Goal: Transaction & Acquisition: Obtain resource

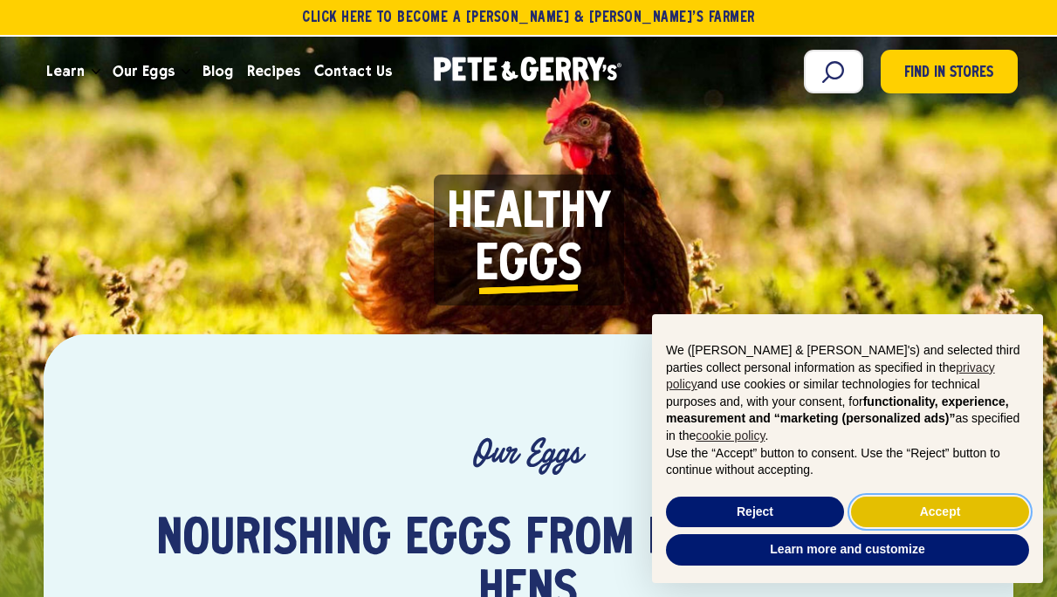
click at [924, 505] on button "Accept" at bounding box center [940, 512] width 178 height 31
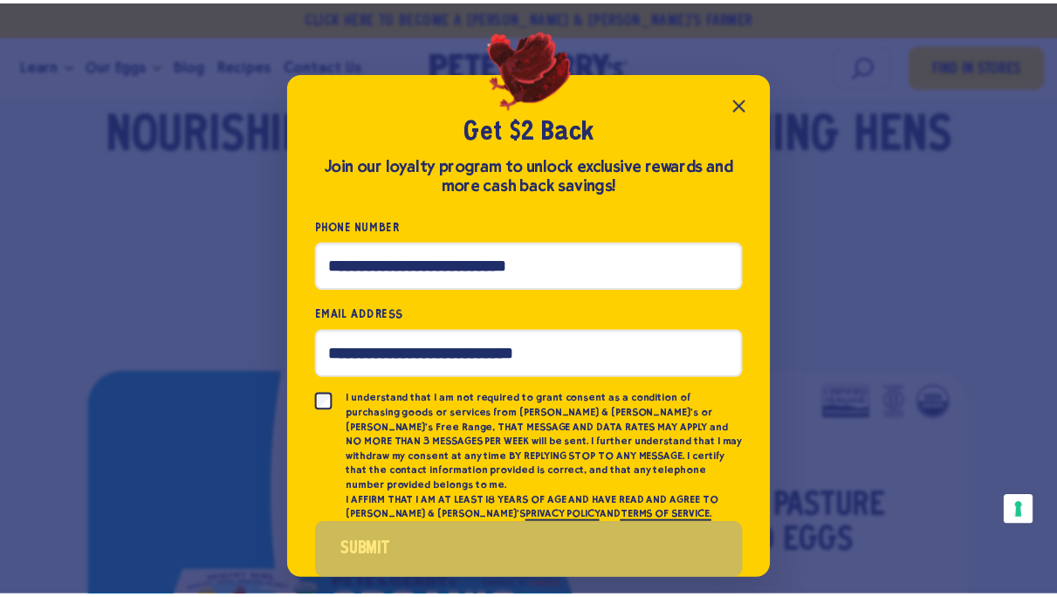
scroll to position [13, 0]
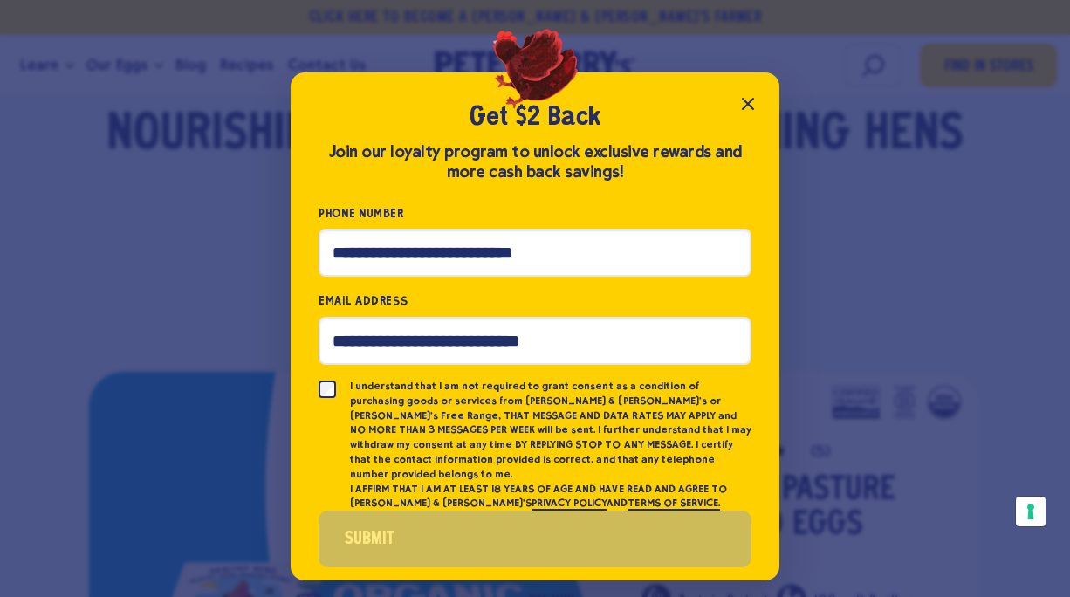
click at [746, 98] on icon "Close popup" at bounding box center [748, 103] width 21 height 21
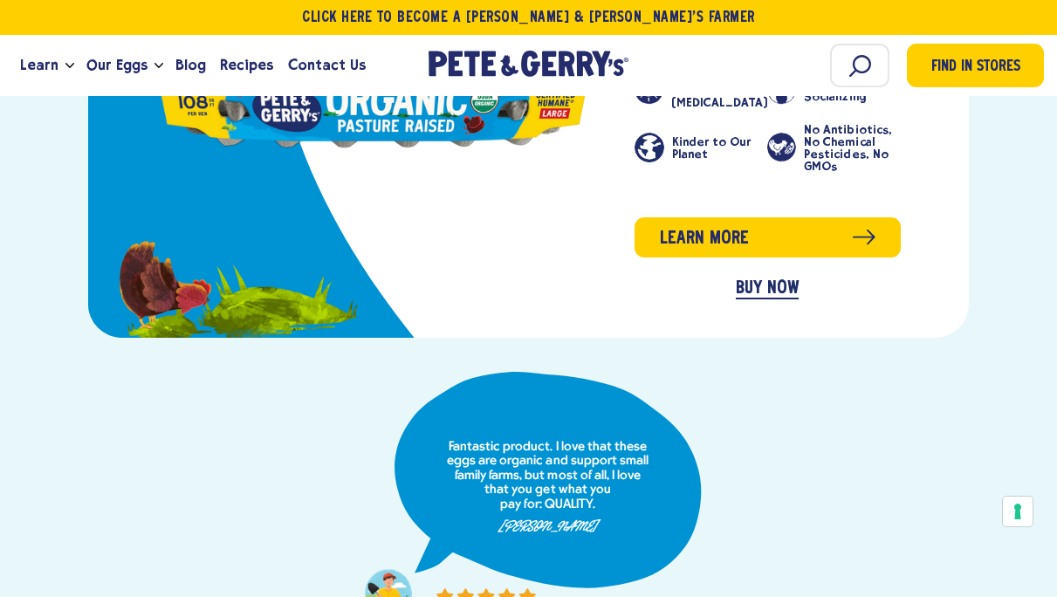
scroll to position [682, 0]
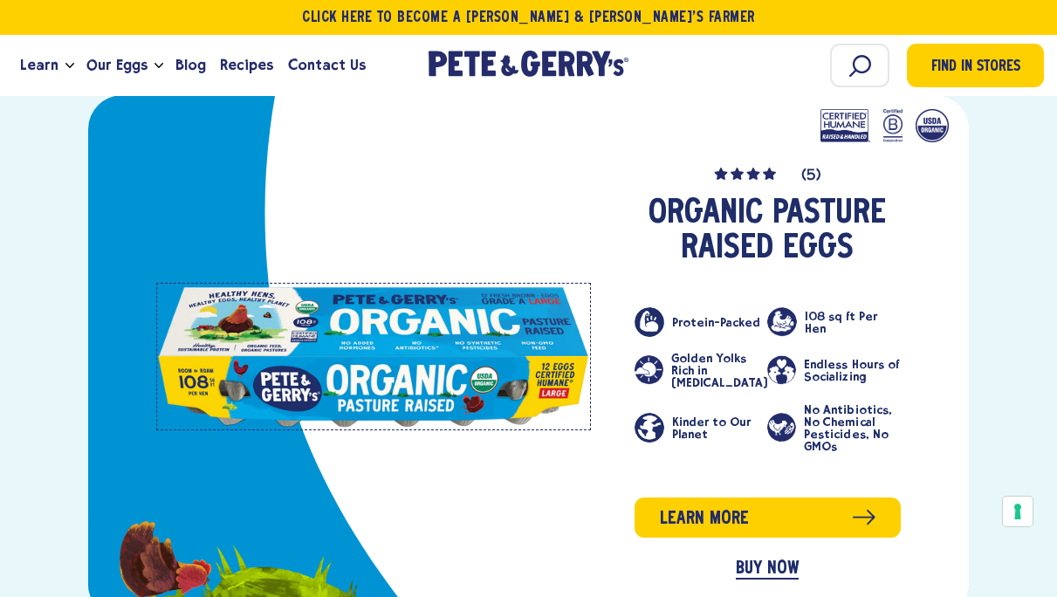
click at [404, 283] on link "product" at bounding box center [373, 357] width 435 height 148
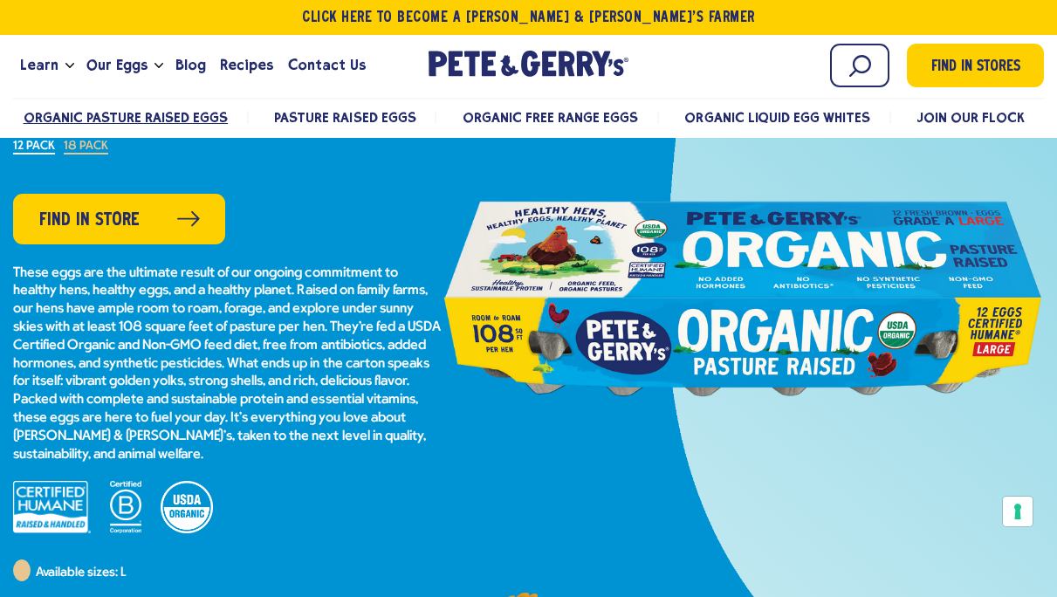
scroll to position [234, 0]
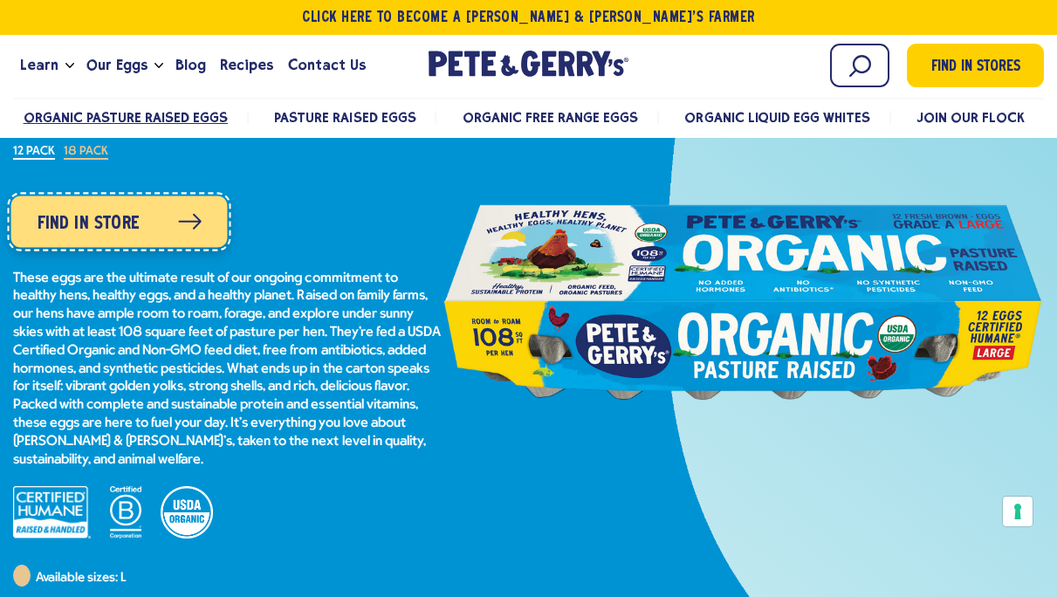
click at [134, 218] on span "Find in Store" at bounding box center [89, 223] width 102 height 28
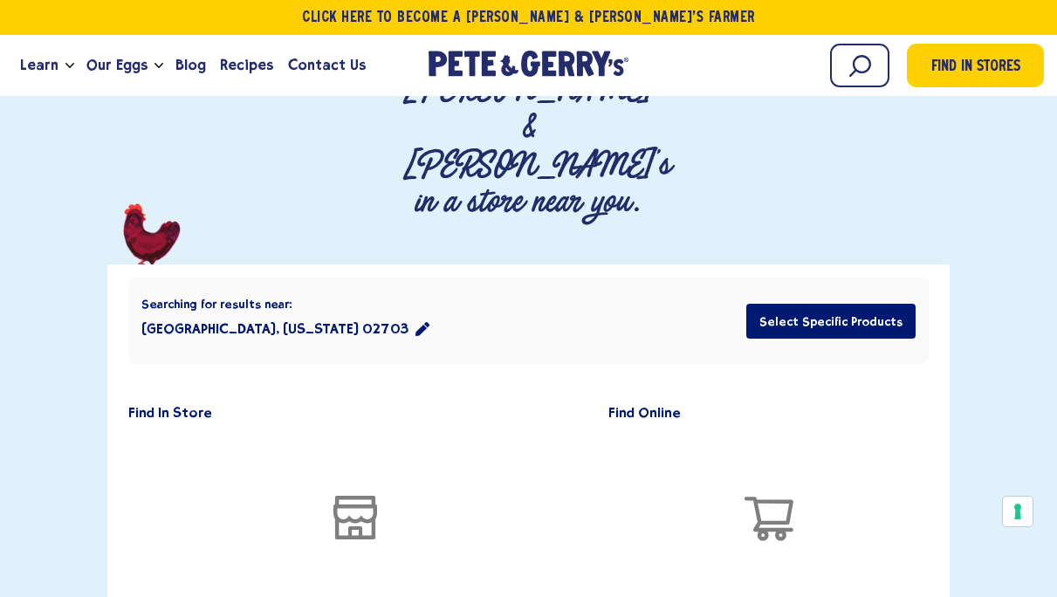
scroll to position [262, 0]
click at [173, 405] on h2 "Find In Store" at bounding box center [174, 412] width 93 height 15
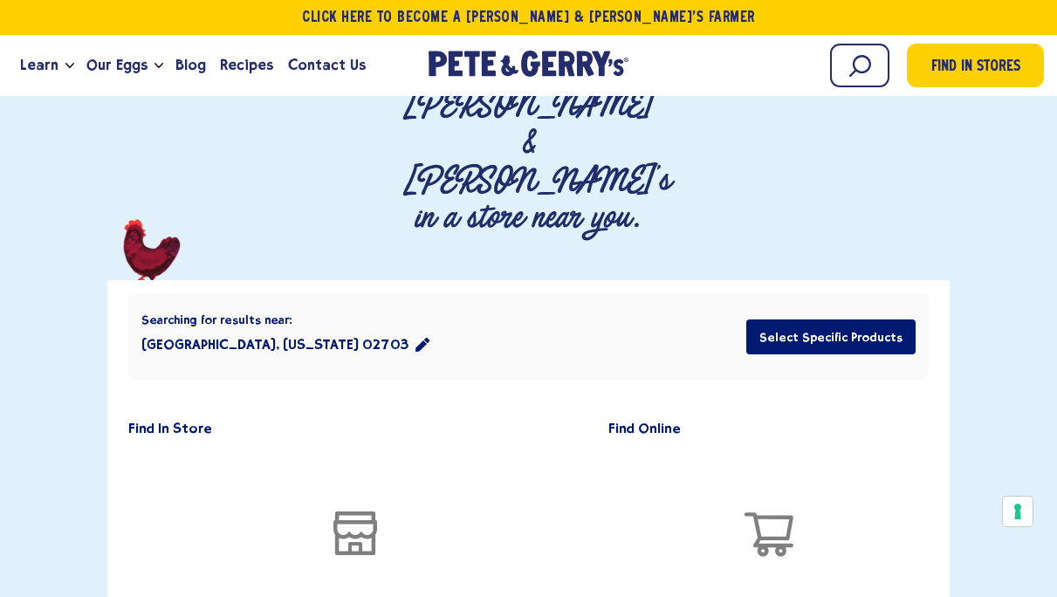
scroll to position [237, 0]
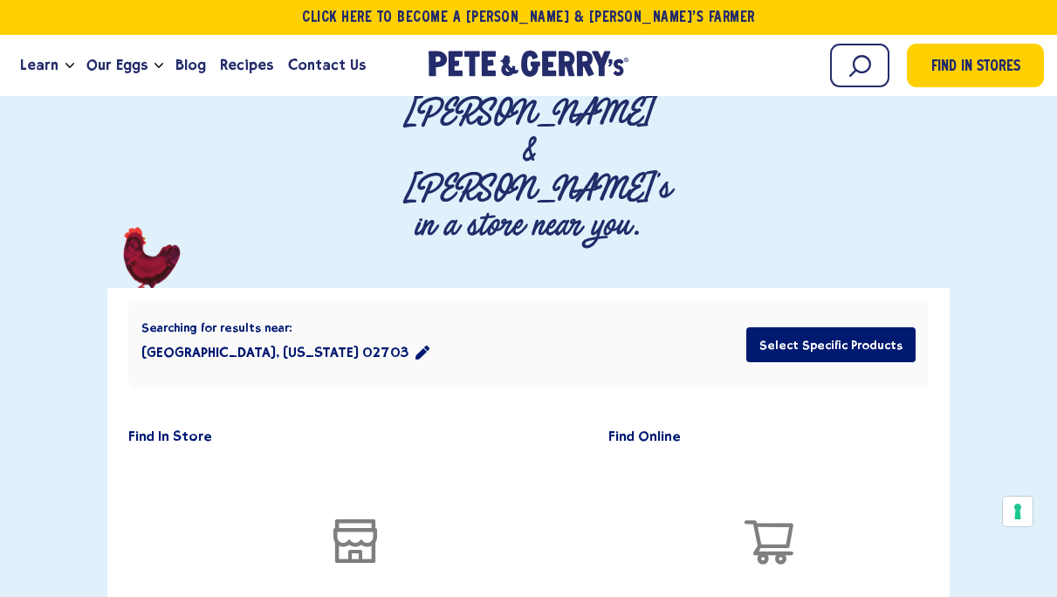
click at [325, 335] on button "Attleboro, Massachusetts 02703" at bounding box center [285, 352] width 288 height 35
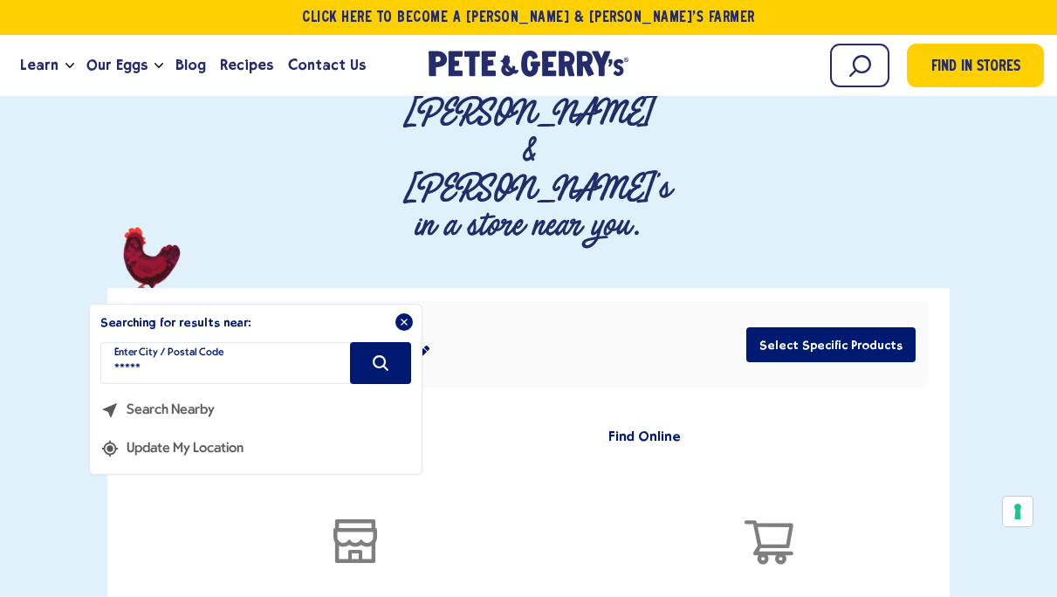
drag, startPoint x: 174, startPoint y: 246, endPoint x: 89, endPoint y: 241, distance: 84.8
click at [89, 304] on section "Searching for results near: In the following text field you can enter a new pos…" at bounding box center [255, 389] width 333 height 171
click at [149, 342] on input "*****" at bounding box center [255, 363] width 311 height 42
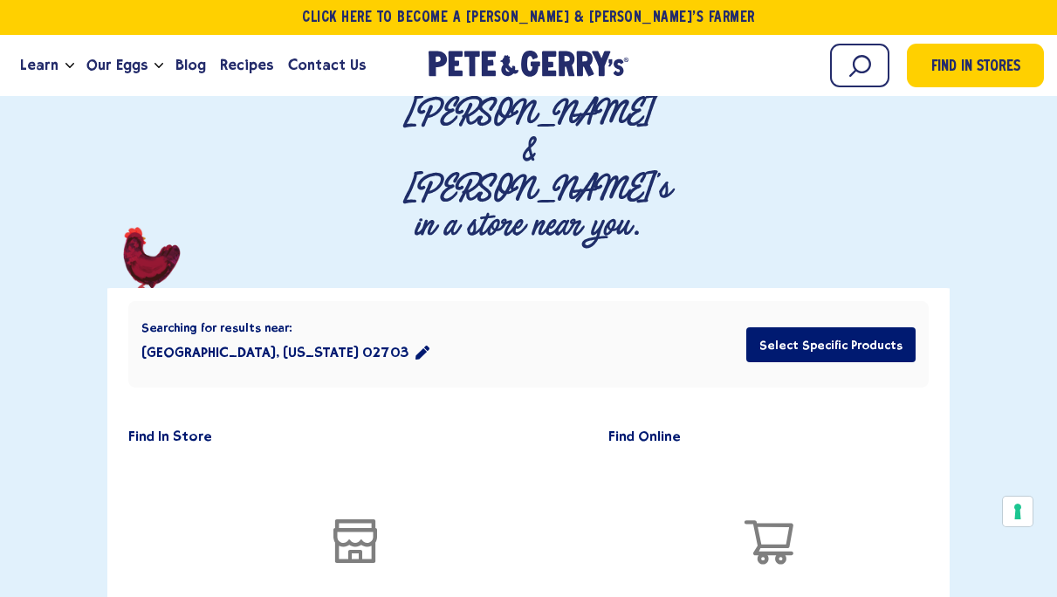
type input "*****"
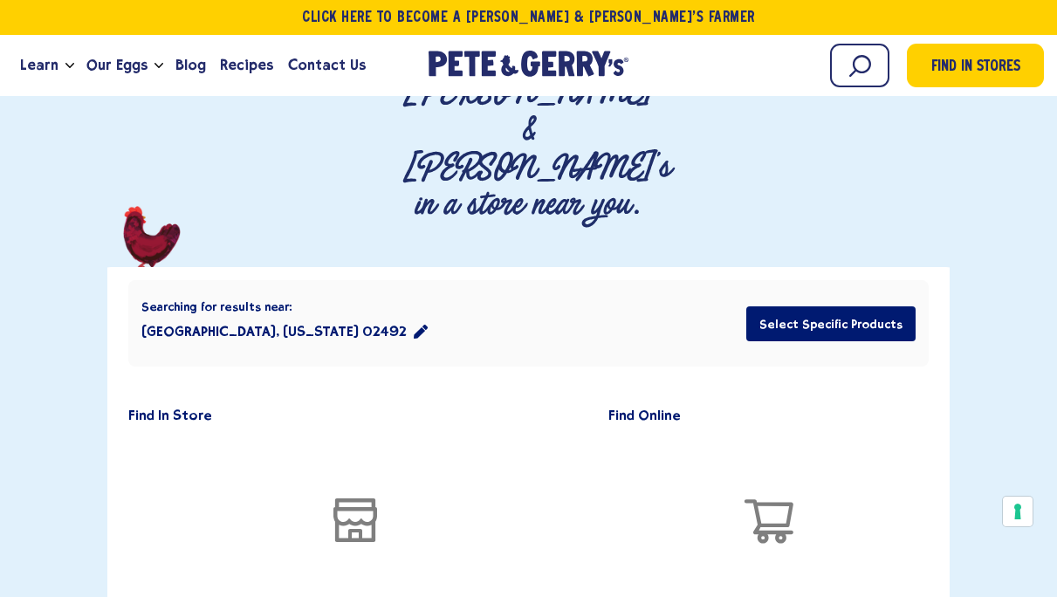
scroll to position [259, 0]
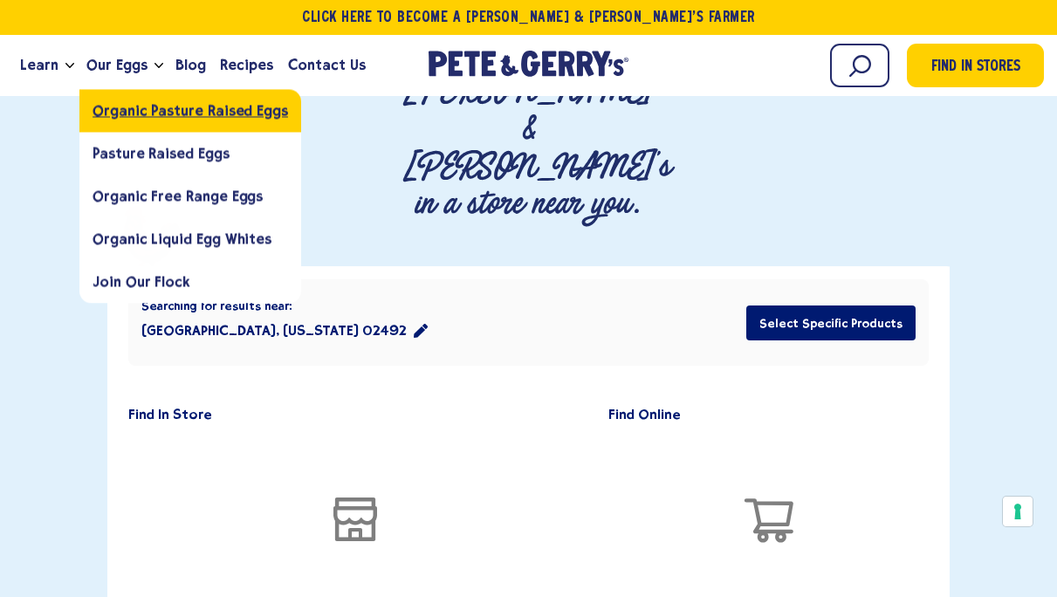
click at [154, 107] on span "Organic Pasture Raised Eggs" at bounding box center [191, 110] width 196 height 17
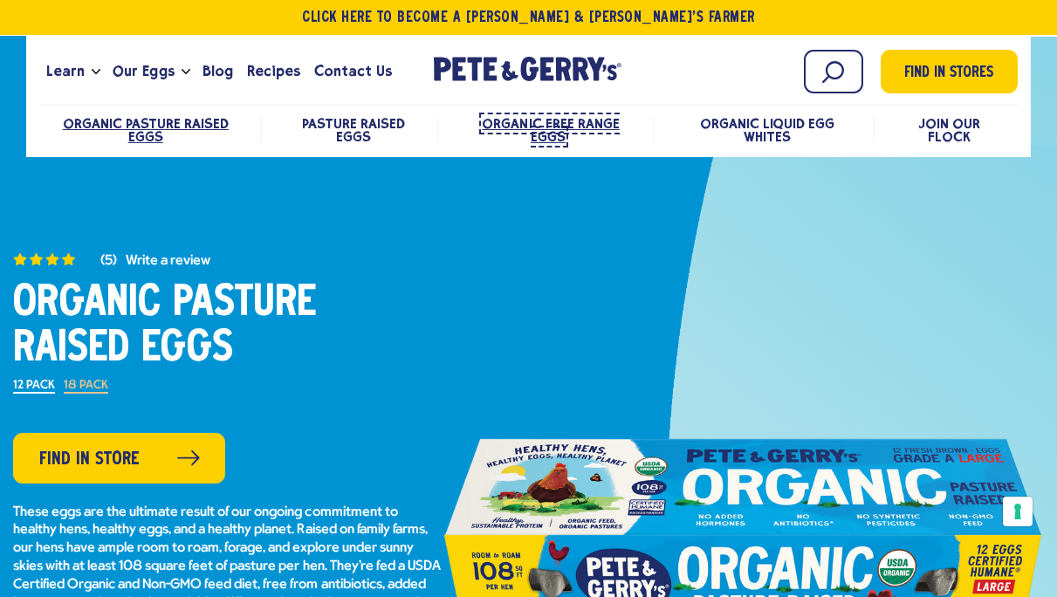
click at [521, 121] on span "Organic Free Range Eggs" at bounding box center [550, 130] width 137 height 30
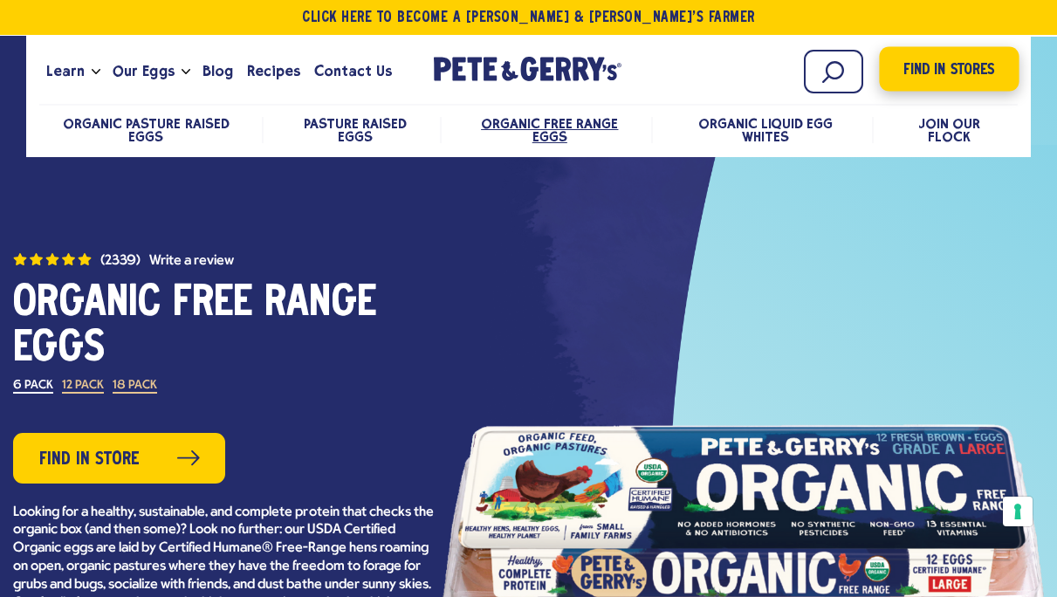
click at [957, 72] on span "Find in Stores" at bounding box center [948, 70] width 91 height 24
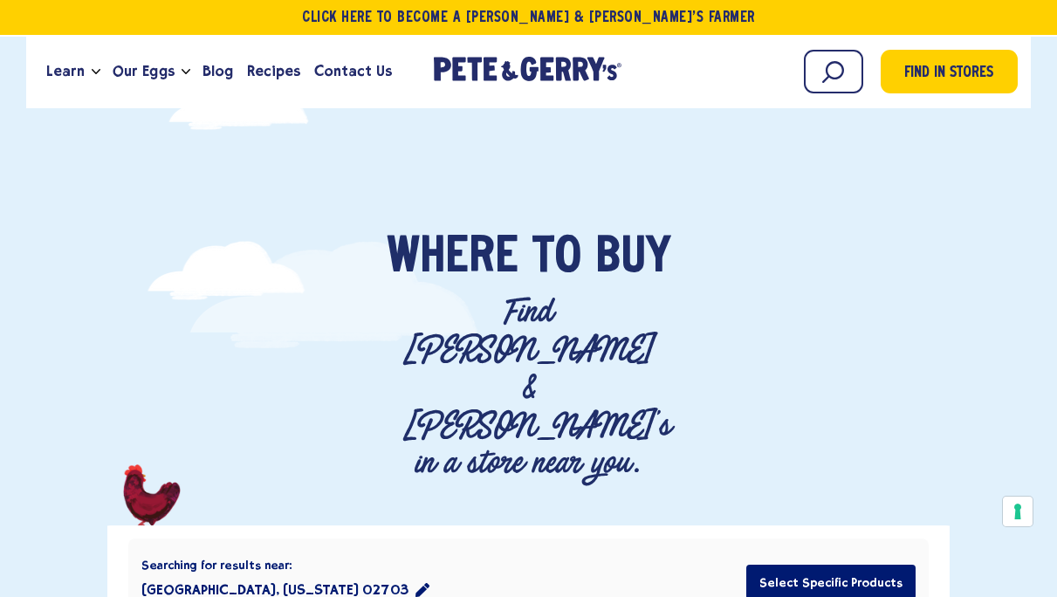
click at [326, 573] on button "[GEOGRAPHIC_DATA], [US_STATE] 02703" at bounding box center [285, 590] width 288 height 35
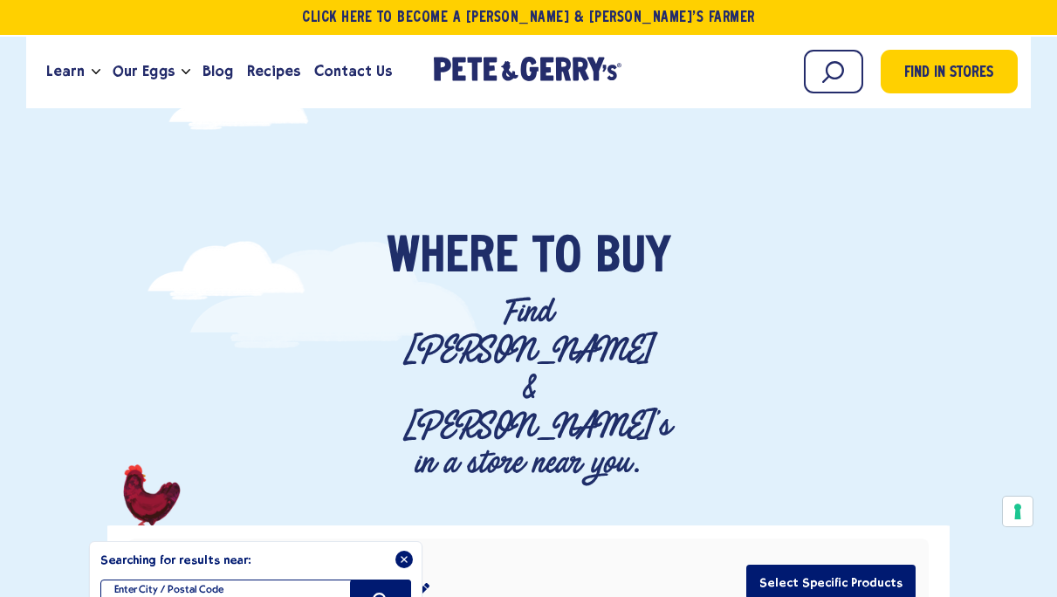
click at [191, 580] on input "*****" at bounding box center [255, 601] width 311 height 42
type input "*****"
click at [393, 580] on button "Search" at bounding box center [380, 601] width 61 height 42
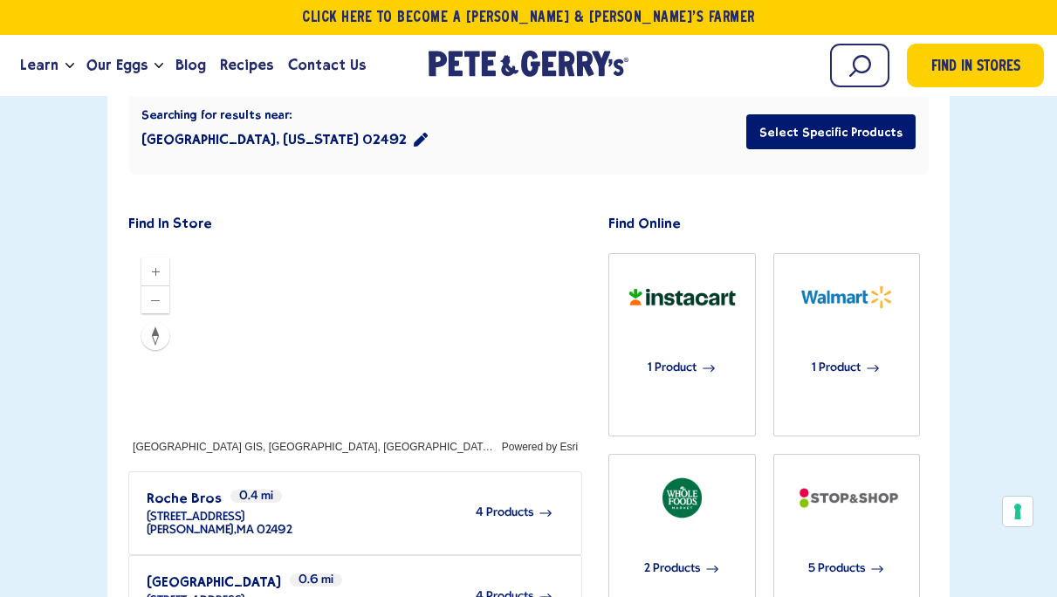
scroll to position [453, 0]
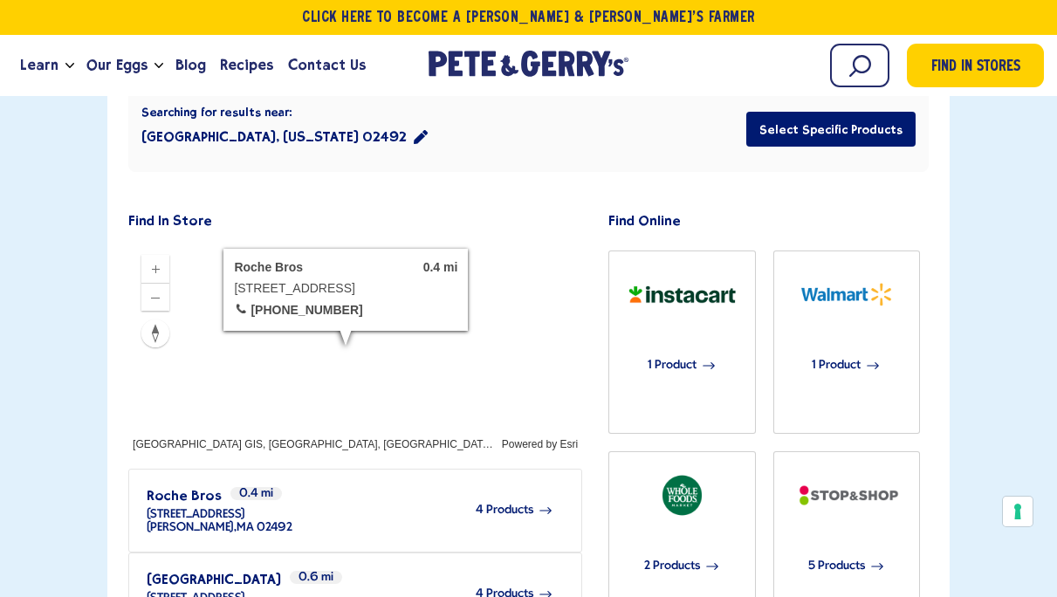
click at [496, 504] on span "4 Products" at bounding box center [505, 510] width 58 height 13
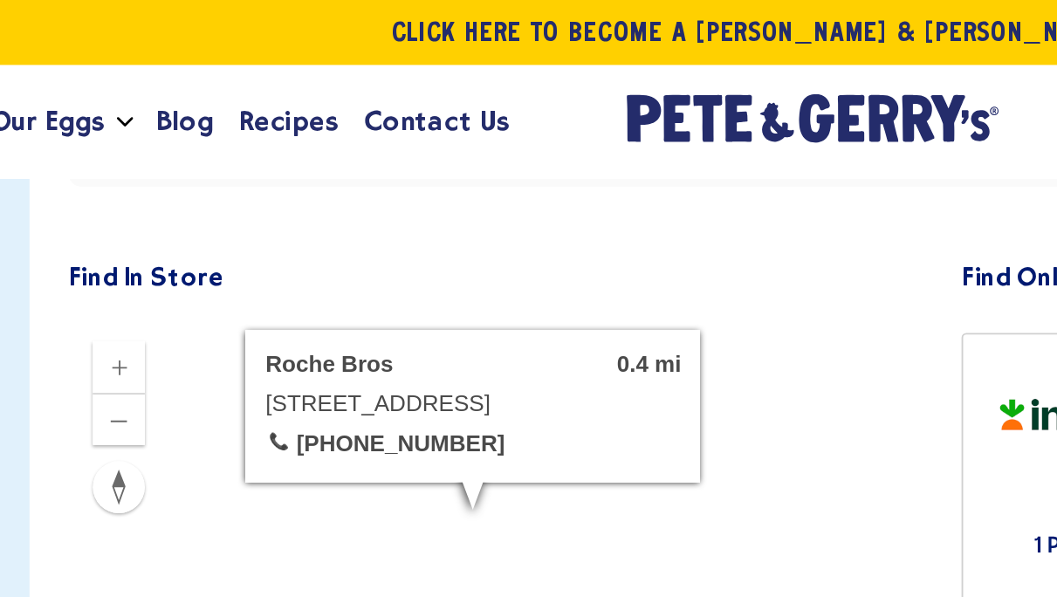
scroll to position [486, 0]
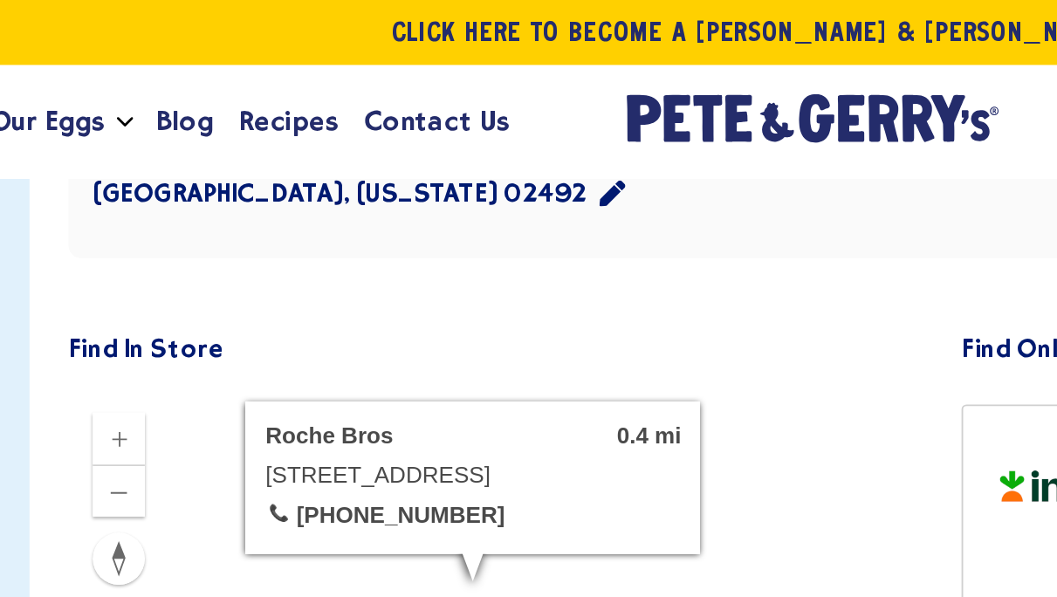
click at [385, 57] on div "Learn Our Hens Our Story FAQ Careers Farm With Us Egg Shortage Our Eggs" at bounding box center [212, 65] width 398 height 47
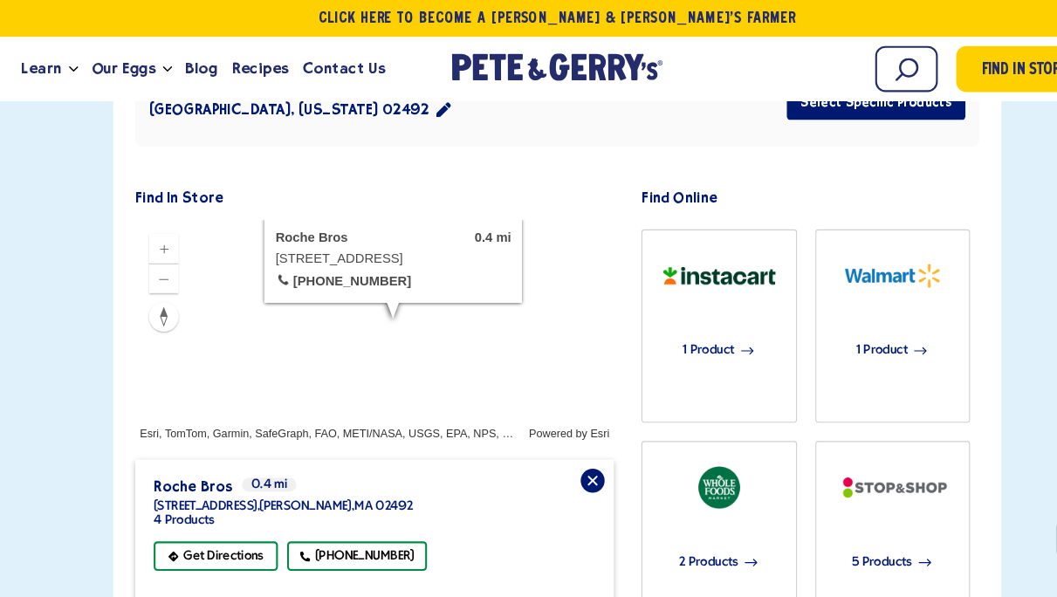
click at [306, 214] on div at bounding box center [355, 313] width 454 height 209
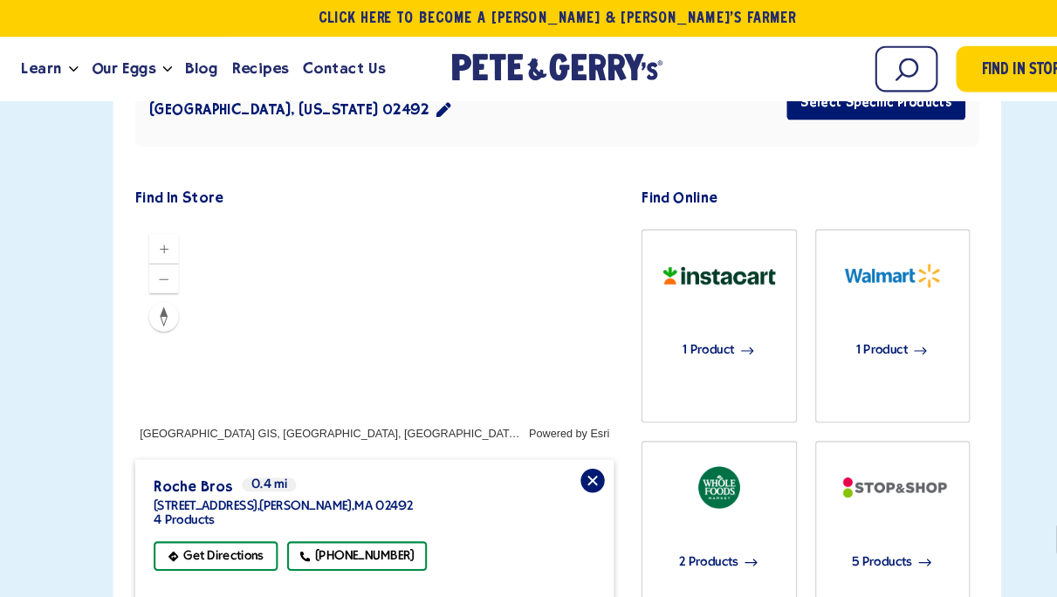
click at [428, 209] on div at bounding box center [355, 313] width 454 height 209
click at [349, 209] on div at bounding box center [355, 313] width 454 height 209
click at [358, 209] on div at bounding box center [355, 313] width 454 height 209
click at [356, 209] on div at bounding box center [355, 313] width 454 height 209
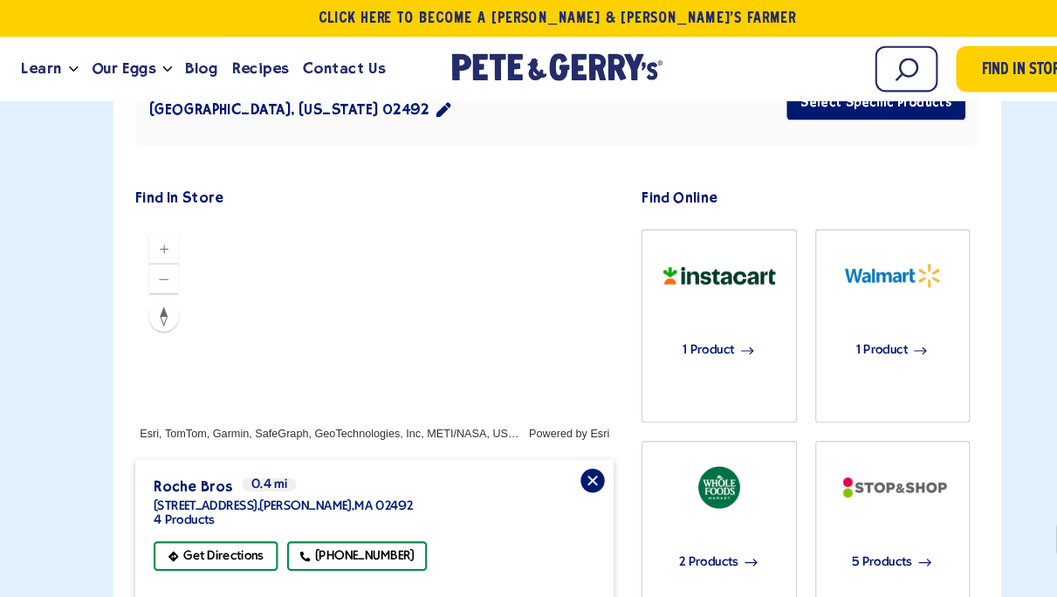
click at [356, 209] on div at bounding box center [355, 313] width 454 height 209
click at [310, 249] on div at bounding box center [355, 313] width 454 height 209
click at [307, 268] on div at bounding box center [355, 313] width 454 height 209
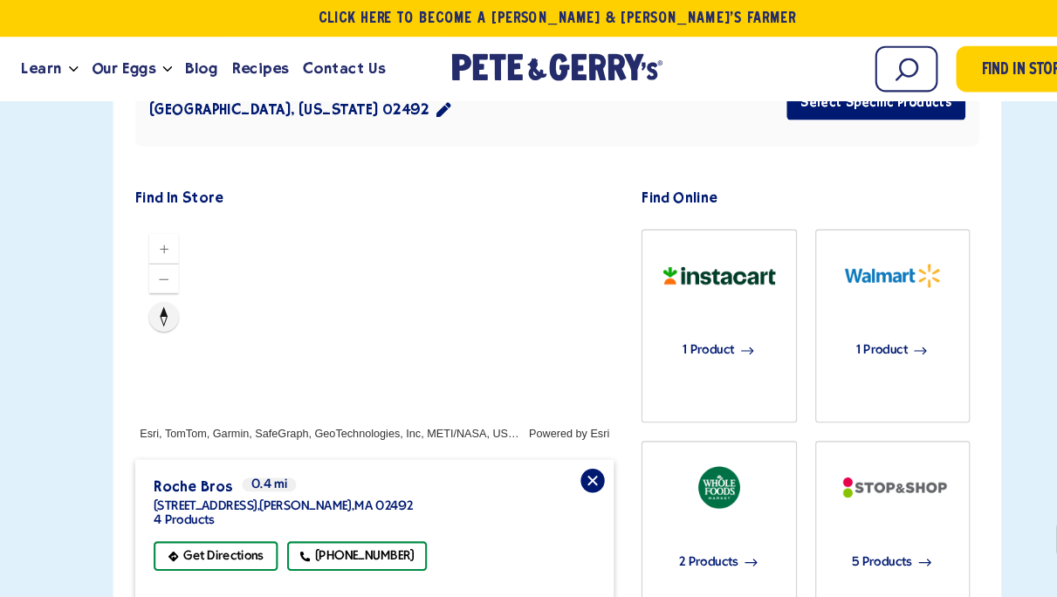
click at [307, 268] on div at bounding box center [355, 313] width 454 height 209
click at [433, 273] on div at bounding box center [355, 313] width 454 height 209
click at [477, 219] on div at bounding box center [355, 313] width 454 height 209
click at [340, 320] on div at bounding box center [355, 313] width 454 height 209
click at [241, 209] on div at bounding box center [355, 313] width 454 height 209
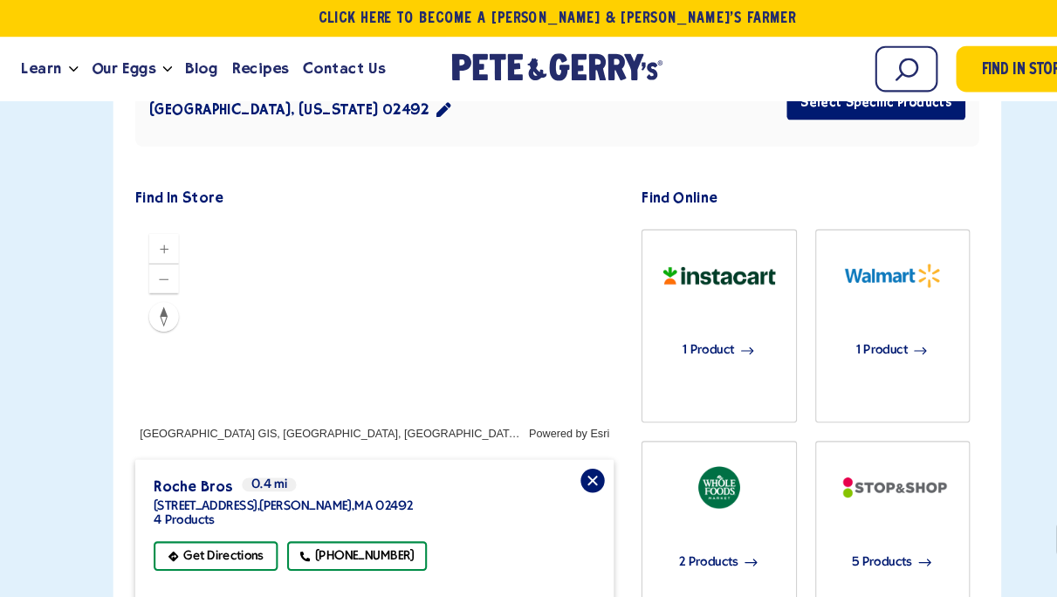
click at [402, 209] on div at bounding box center [355, 313] width 454 height 209
click at [310, 209] on div at bounding box center [355, 313] width 454 height 209
click at [309, 209] on div at bounding box center [355, 313] width 454 height 209
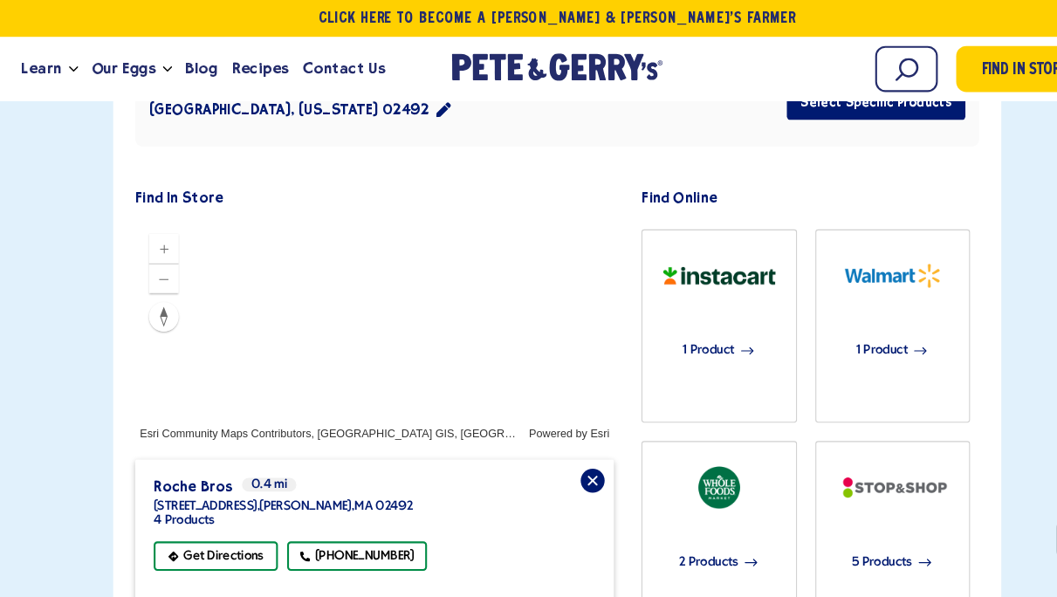
click at [309, 209] on div at bounding box center [355, 313] width 454 height 209
click at [350, 209] on div at bounding box center [355, 313] width 454 height 209
click at [319, 56] on span "Contact Us" at bounding box center [327, 65] width 78 height 22
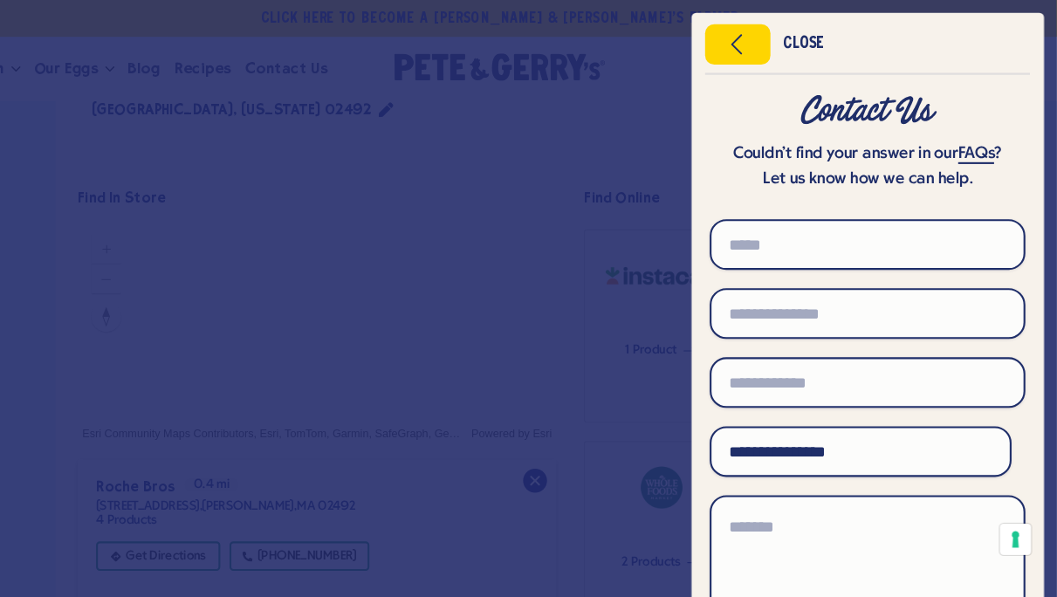
click at [606, 188] on div at bounding box center [528, 298] width 1057 height 597
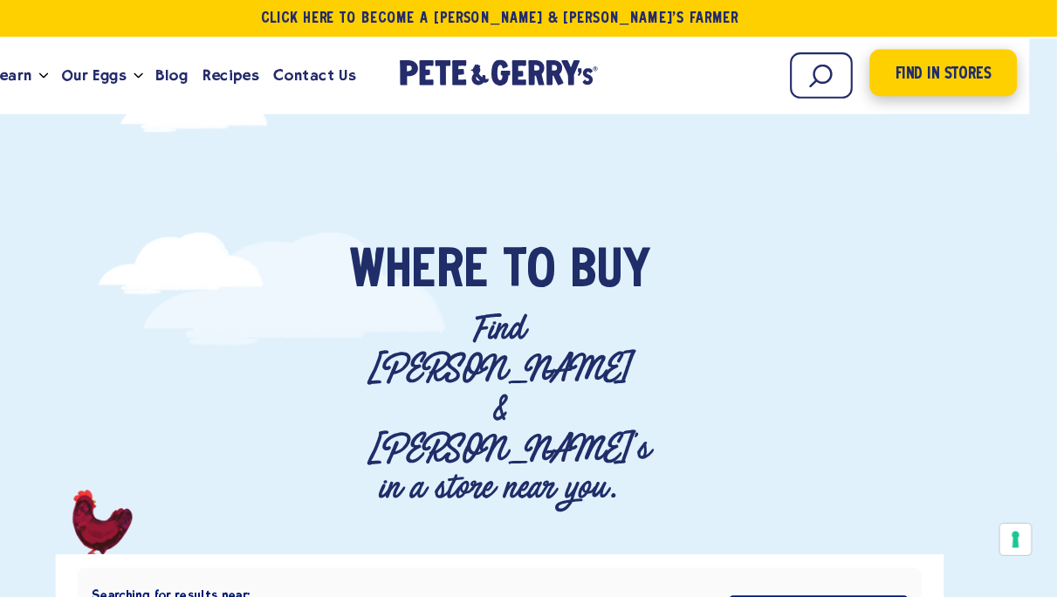
click at [951, 74] on span "Find in Stores" at bounding box center [948, 70] width 91 height 24
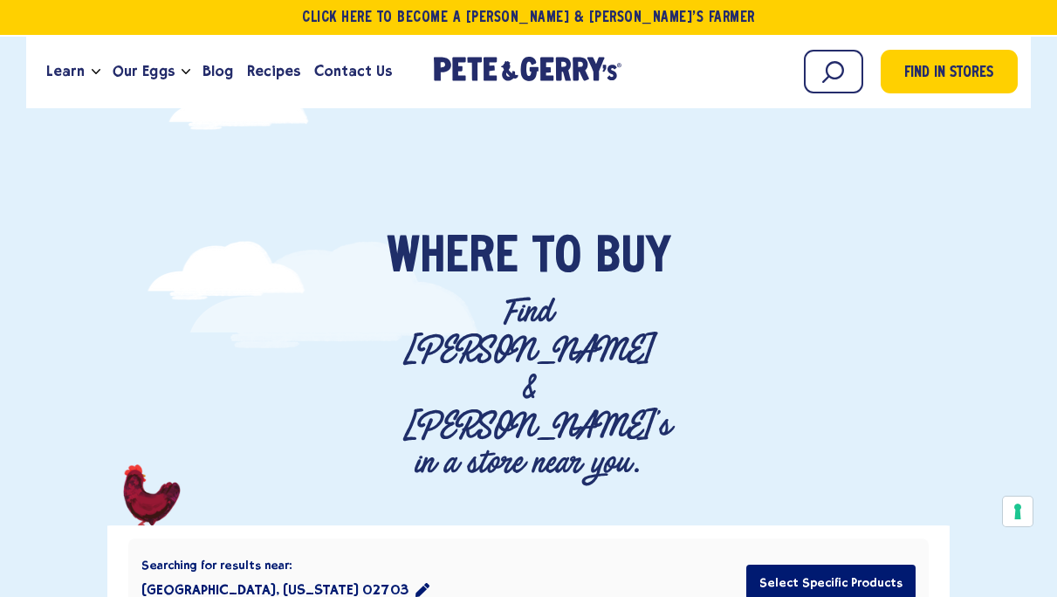
scroll to position [1, 0]
